Goal: Task Accomplishment & Management: Complete application form

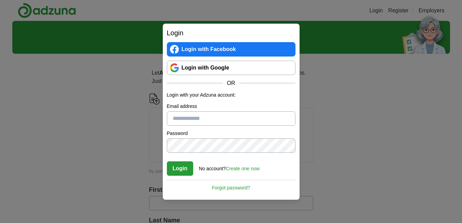
click at [218, 69] on link "Login with Google" at bounding box center [231, 68] width 129 height 14
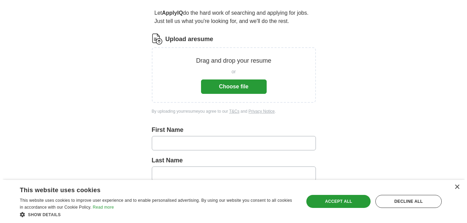
scroll to position [26, 0]
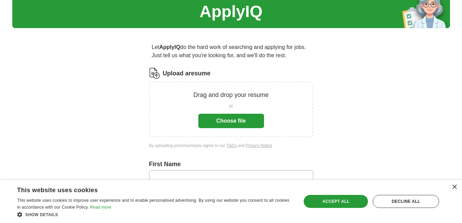
click at [225, 120] on button "Choose file" at bounding box center [231, 121] width 66 height 14
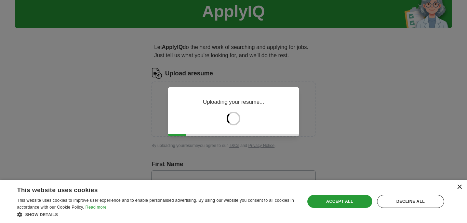
click at [461, 187] on div "×" at bounding box center [459, 186] width 5 height 5
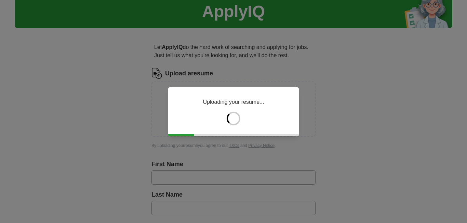
click at [342, 106] on div "Uploading your resume..." at bounding box center [233, 111] width 467 height 223
click at [384, 129] on div "Uploading your resume..." at bounding box center [233, 111] width 467 height 223
click at [251, 123] on div "Uploading your resume..." at bounding box center [233, 111] width 131 height 49
click at [184, 124] on div "Uploading your resume..." at bounding box center [233, 111] width 131 height 49
click at [189, 134] on div at bounding box center [181, 135] width 26 height 2
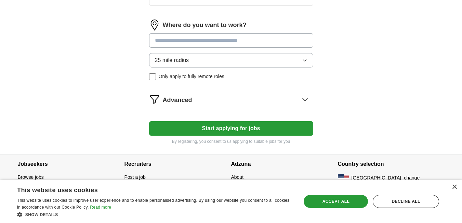
scroll to position [299, 0]
click at [306, 60] on icon "button" at bounding box center [304, 59] width 5 height 5
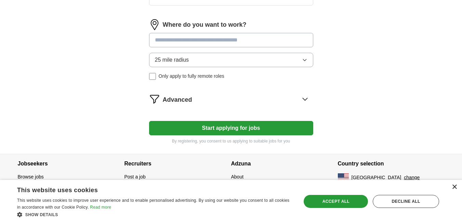
click at [456, 187] on div "×" at bounding box center [454, 186] width 5 height 5
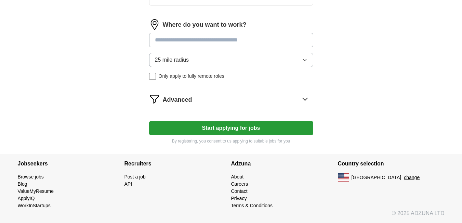
click at [241, 183] on link "Careers" at bounding box center [239, 183] width 17 height 5
